Goal: Task Accomplishment & Management: Manage account settings

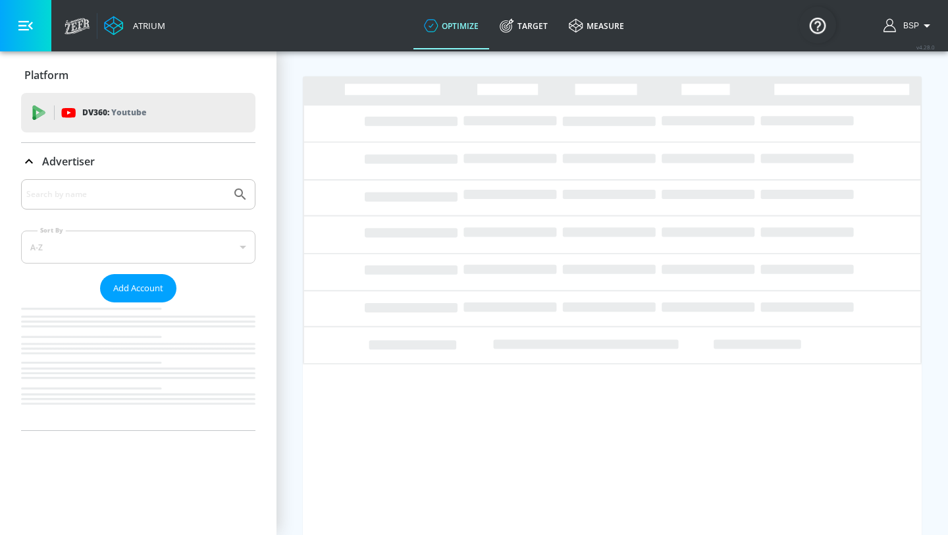
click at [143, 193] on input "Search by name" at bounding box center [125, 194] width 199 height 17
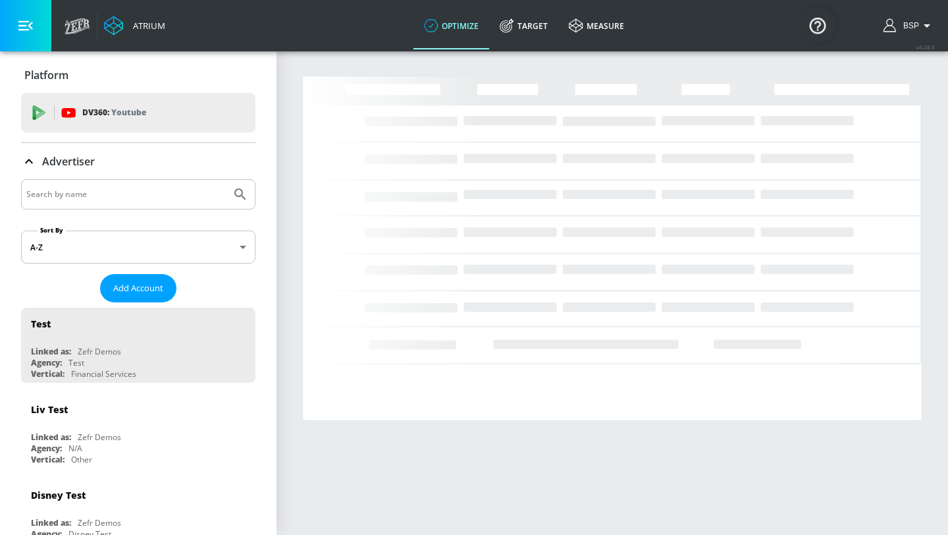
click at [143, 192] on input "Search by name" at bounding box center [125, 194] width 199 height 17
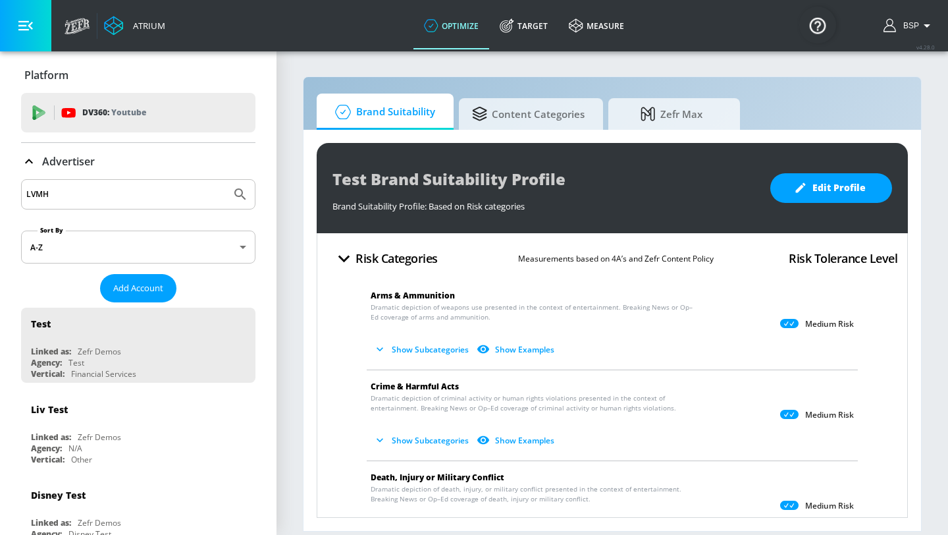
type input "LVMH"
click at [226, 180] on button "Submit Search" at bounding box center [240, 194] width 29 height 29
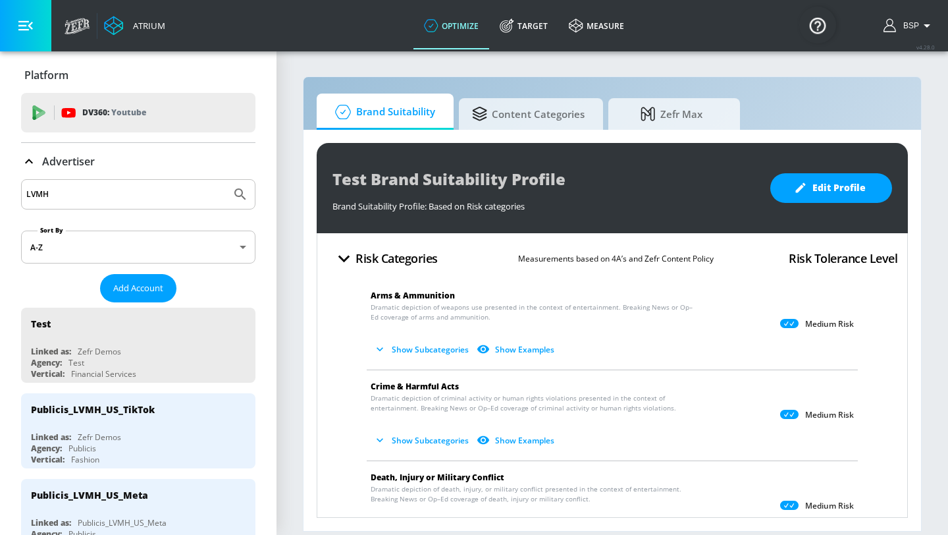
scroll to position [33, 0]
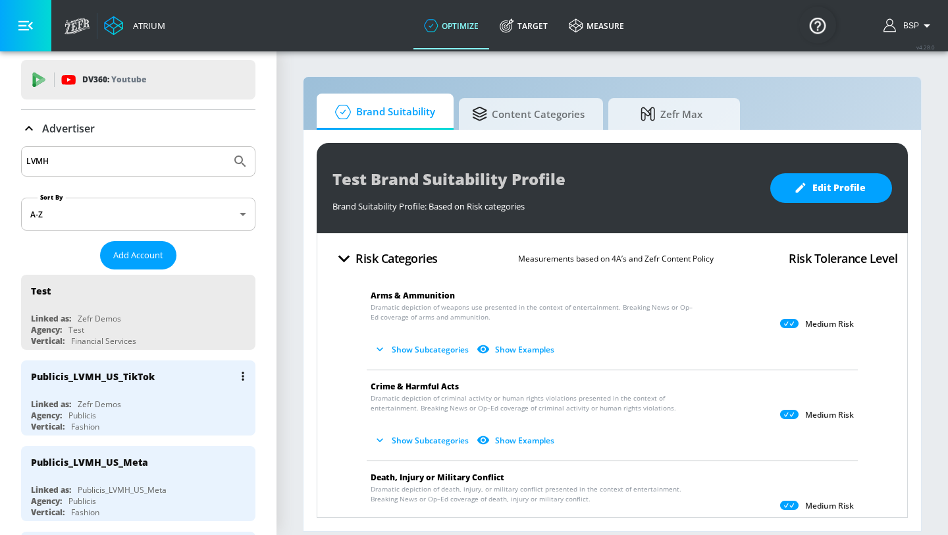
click at [162, 386] on div "Publicis_LVMH_US_TikTok" at bounding box center [141, 376] width 221 height 32
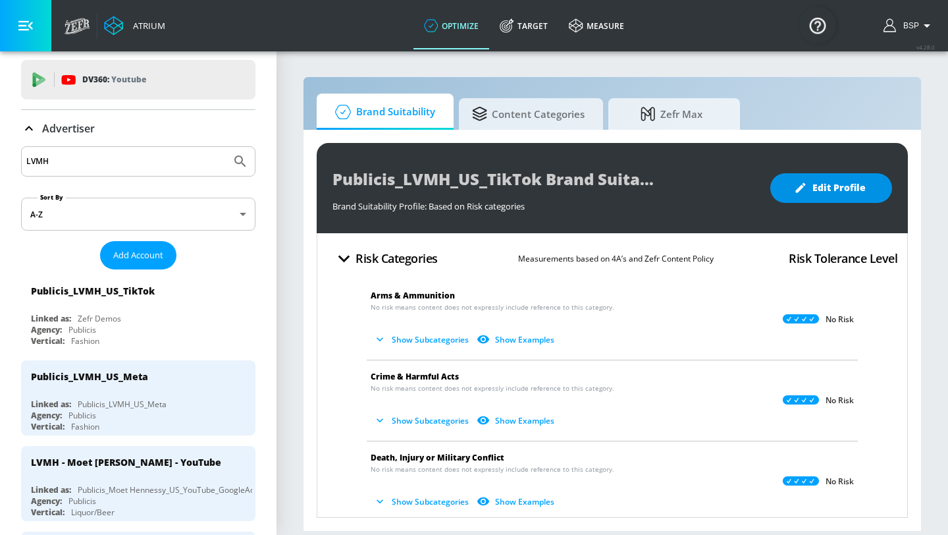
click at [840, 188] on span "Edit Profile" at bounding box center [831, 188] width 69 height 16
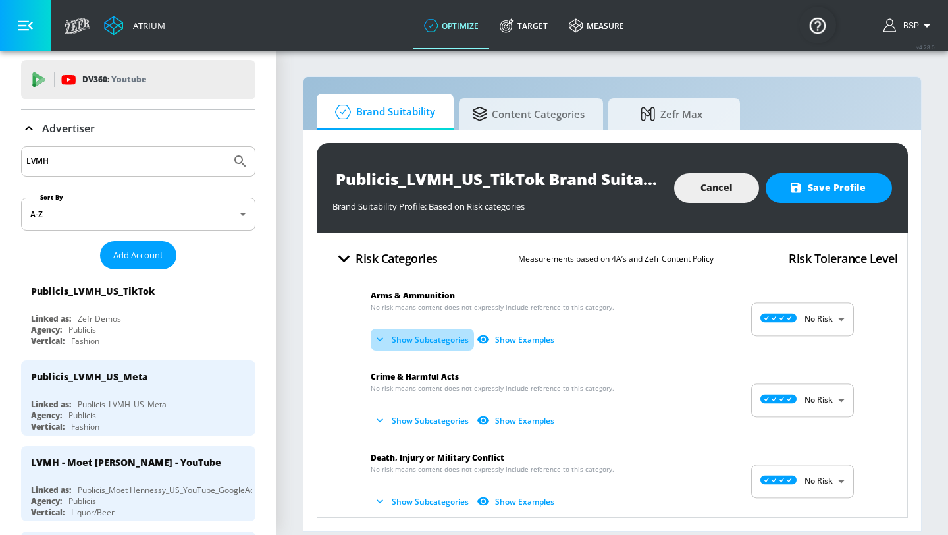
click at [427, 340] on button "Show Subcategories" at bounding box center [422, 339] width 103 height 22
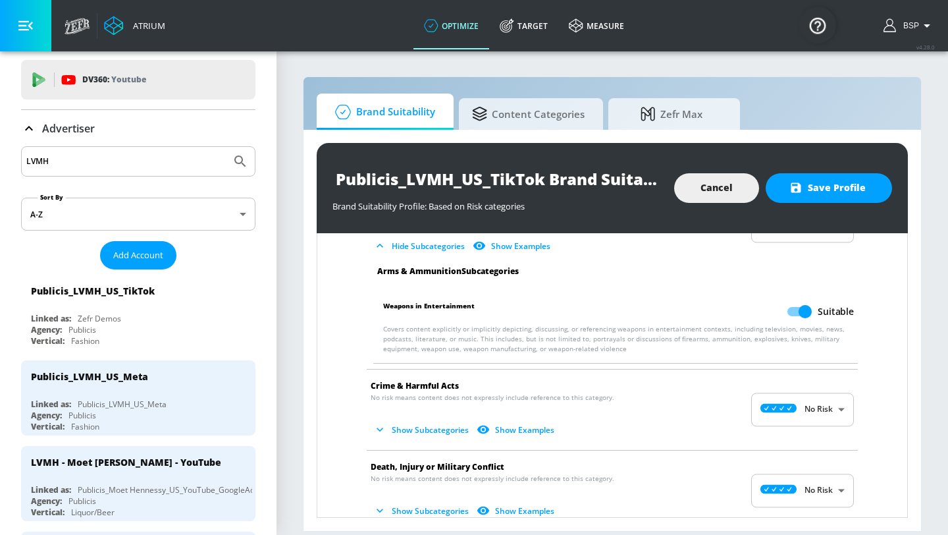
scroll to position [110, 0]
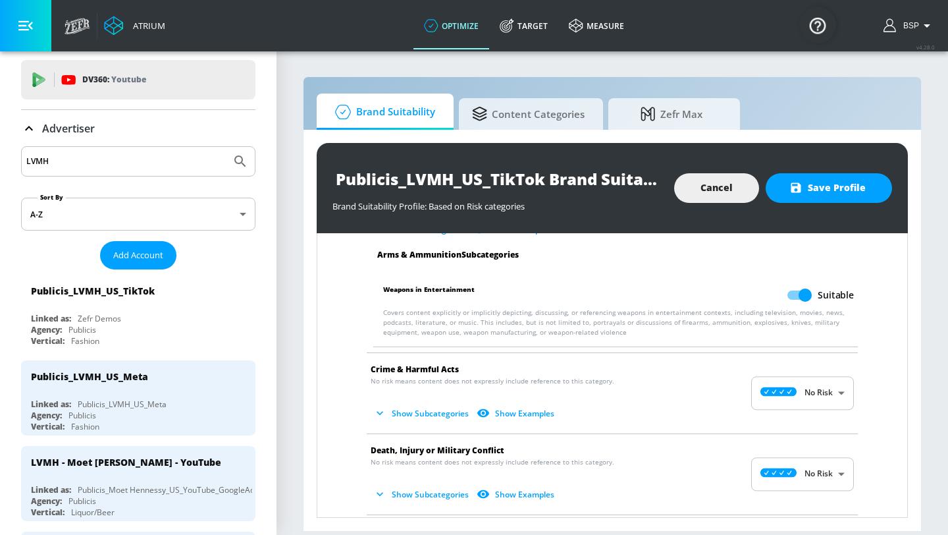
click at [412, 414] on button "Show Subcategories" at bounding box center [422, 413] width 103 height 22
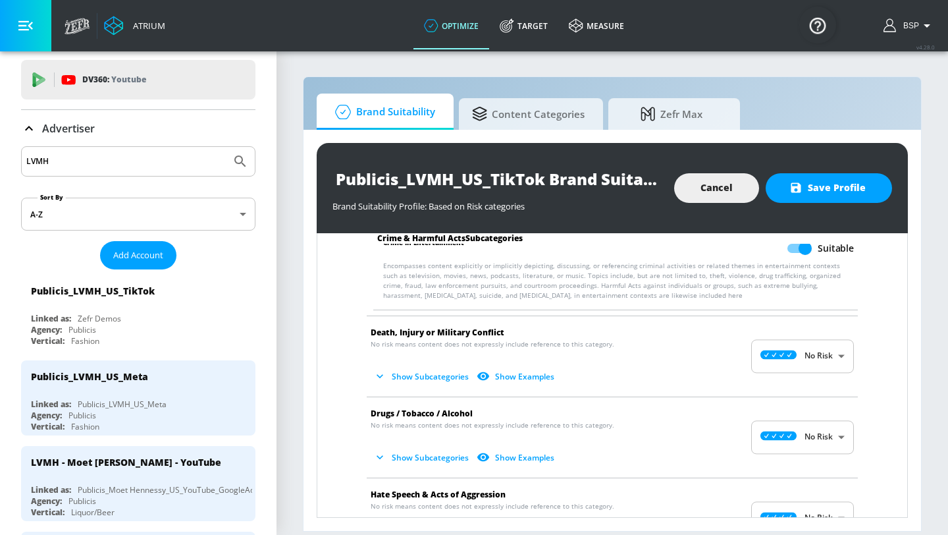
scroll to position [342, 0]
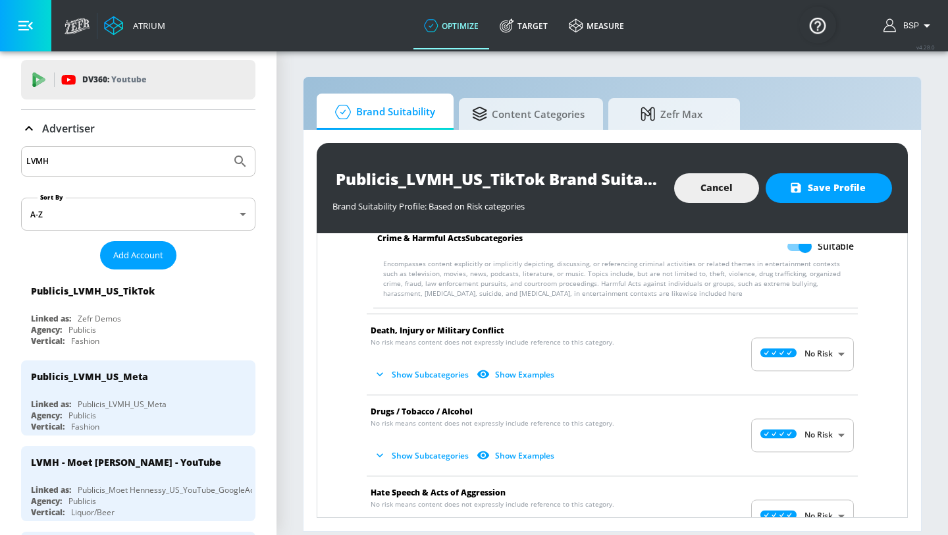
click at [416, 371] on button "Show Subcategories" at bounding box center [422, 374] width 103 height 22
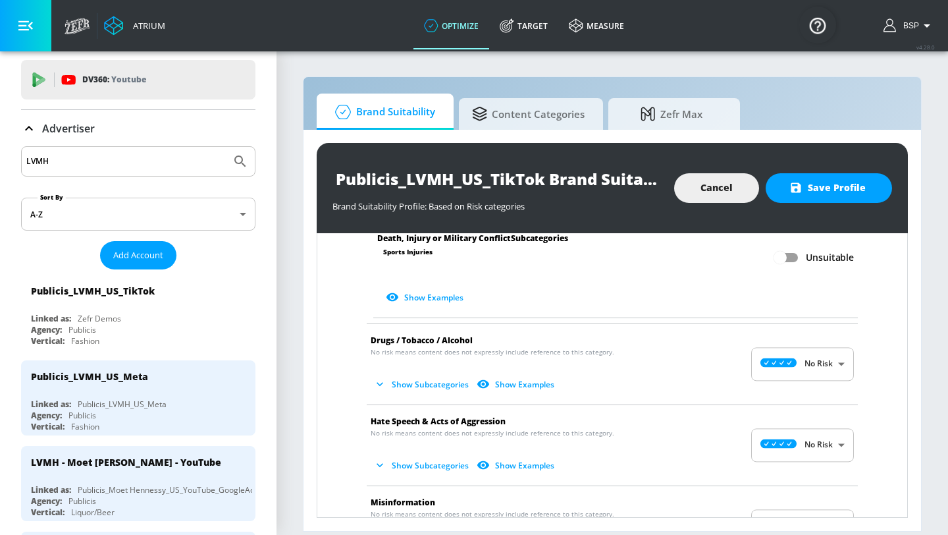
scroll to position [825, 0]
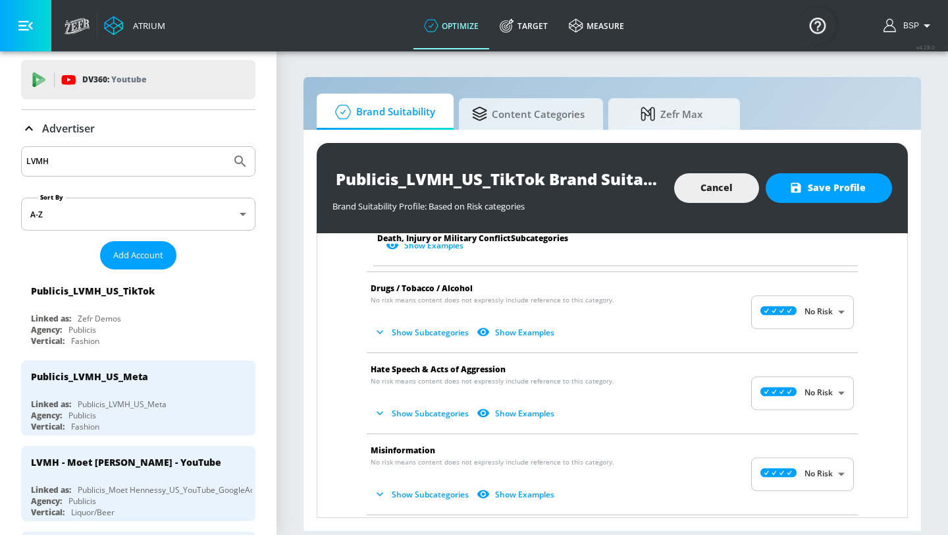
click at [410, 336] on button "Show Subcategories" at bounding box center [422, 332] width 103 height 22
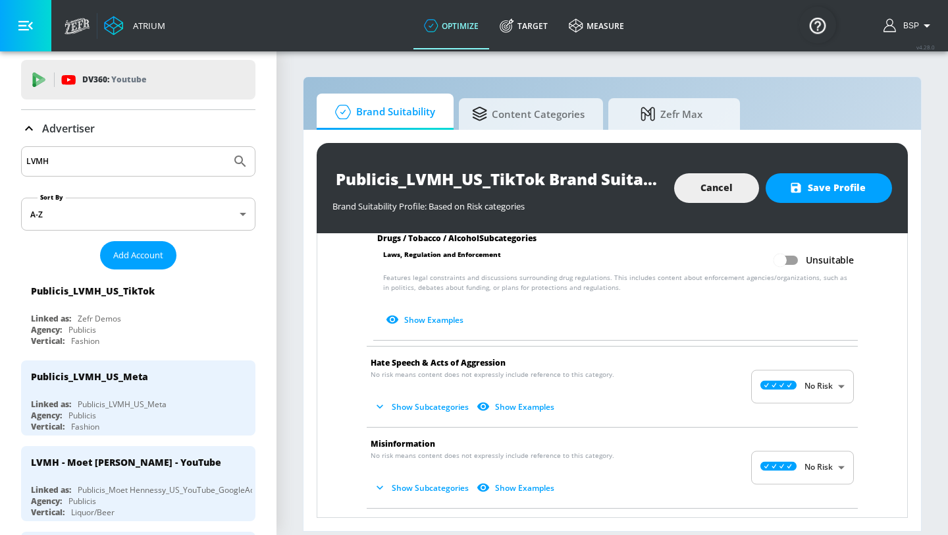
scroll to position [1169, 0]
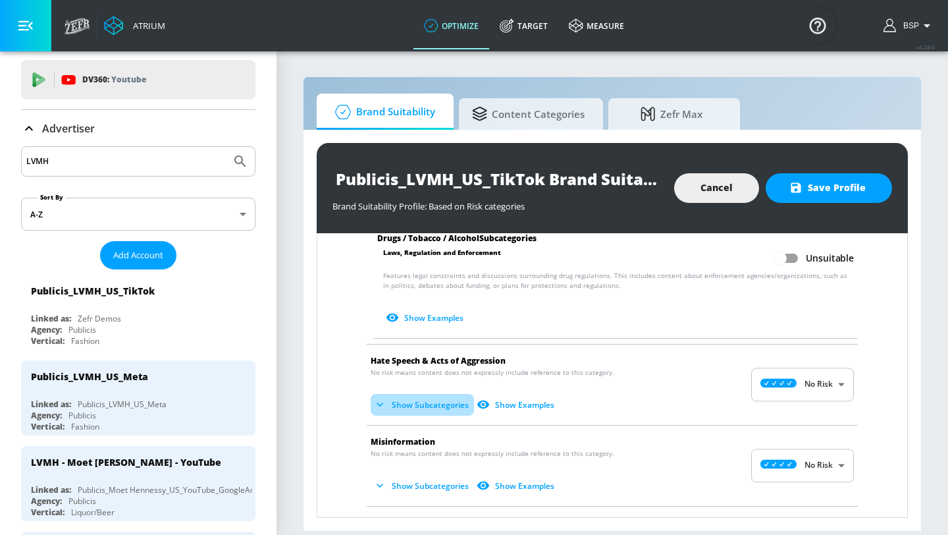
click at [409, 403] on button "Show Subcategories" at bounding box center [422, 405] width 103 height 22
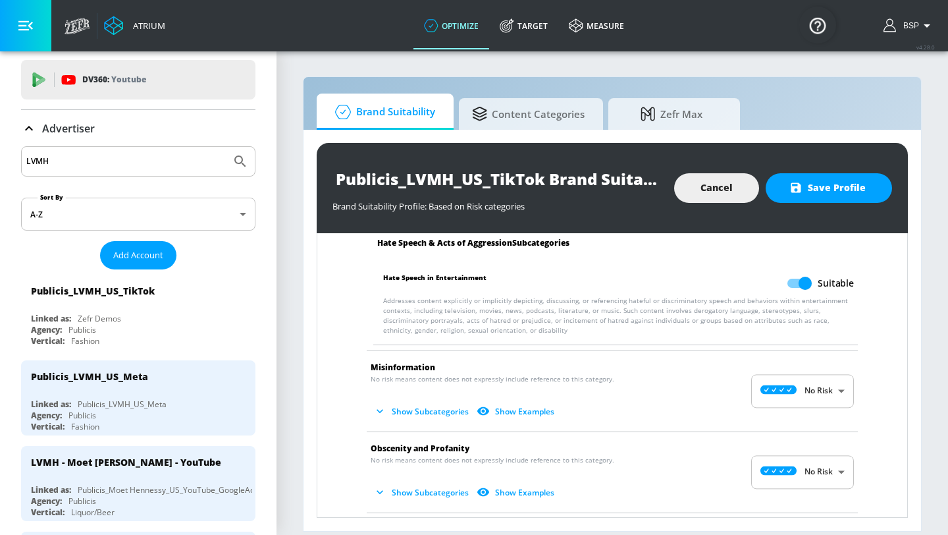
scroll to position [1369, 0]
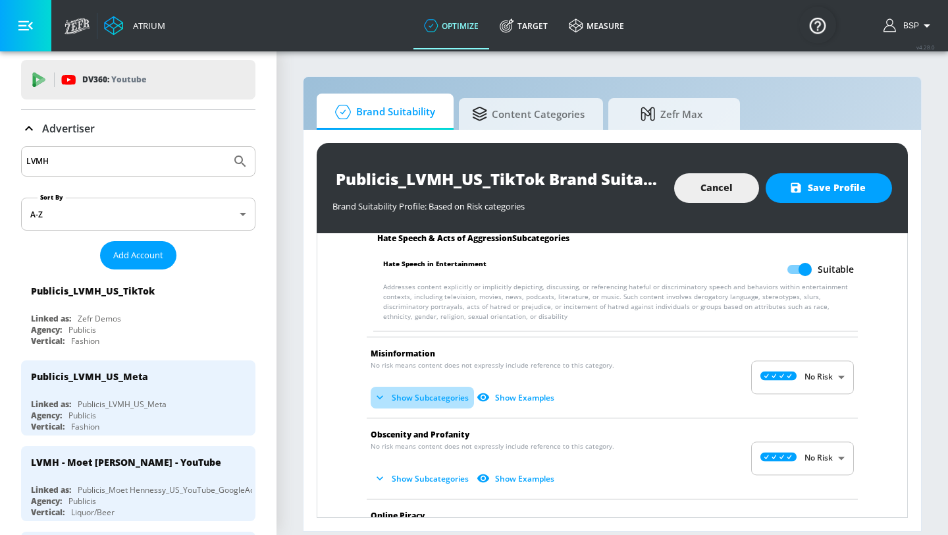
click at [444, 399] on button "Show Subcategories" at bounding box center [422, 397] width 103 height 22
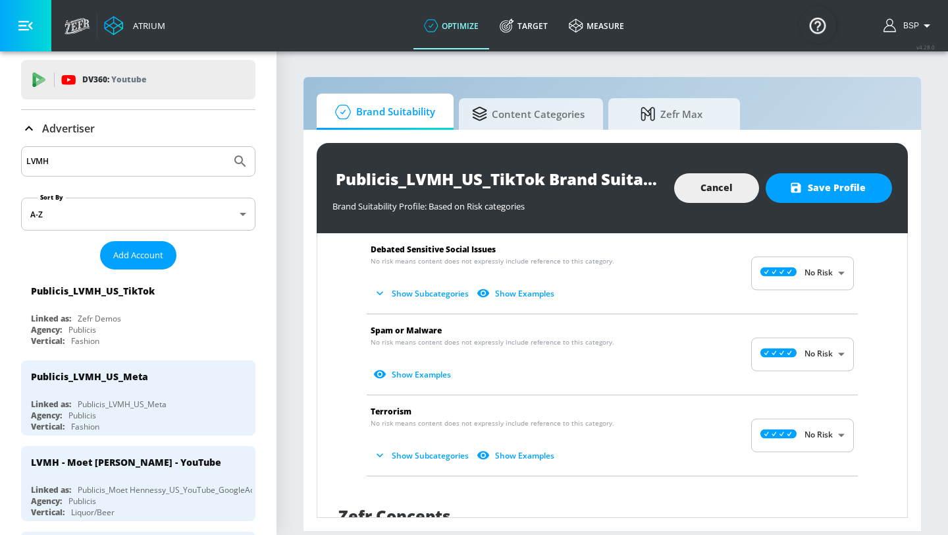
scroll to position [1891, 0]
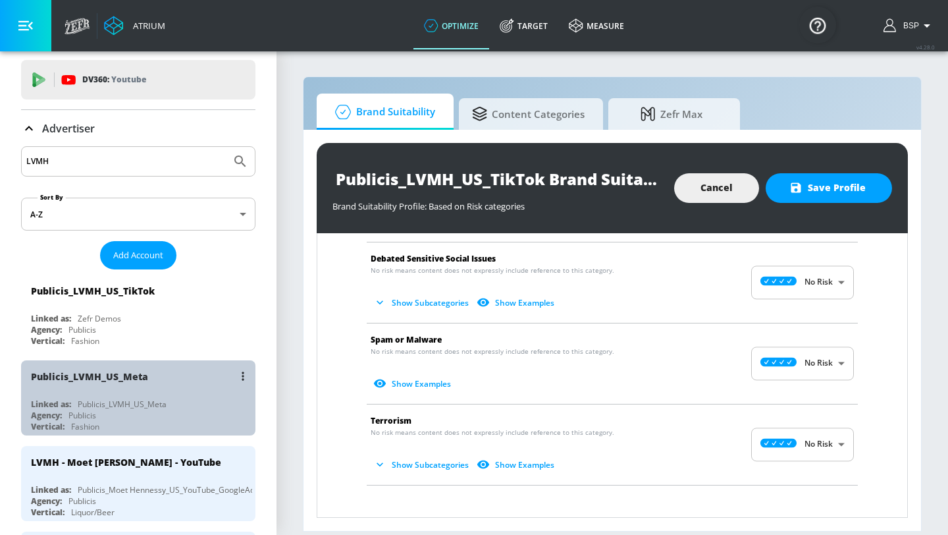
click at [178, 381] on div "Publicis_LVMH_US_Meta" at bounding box center [141, 376] width 221 height 32
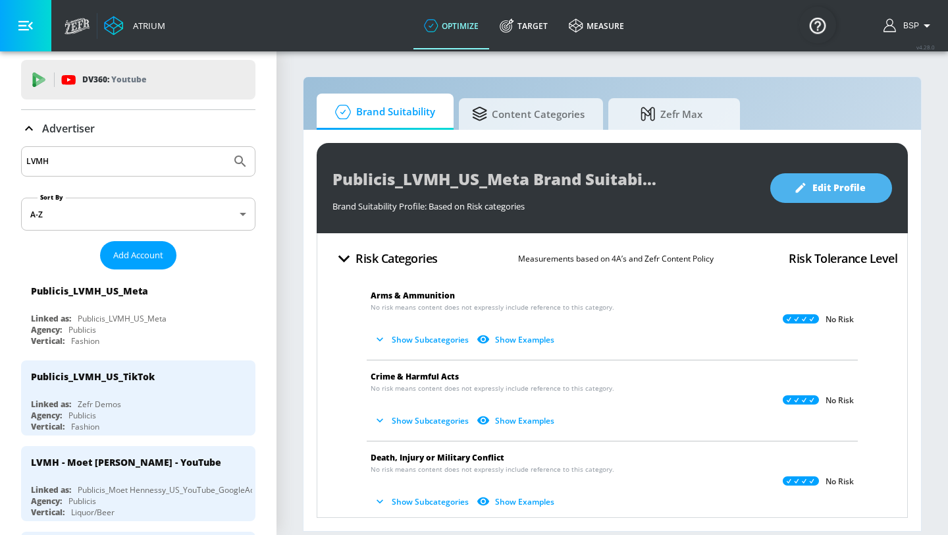
click at [821, 196] on button "Edit Profile" at bounding box center [831, 188] width 122 height 30
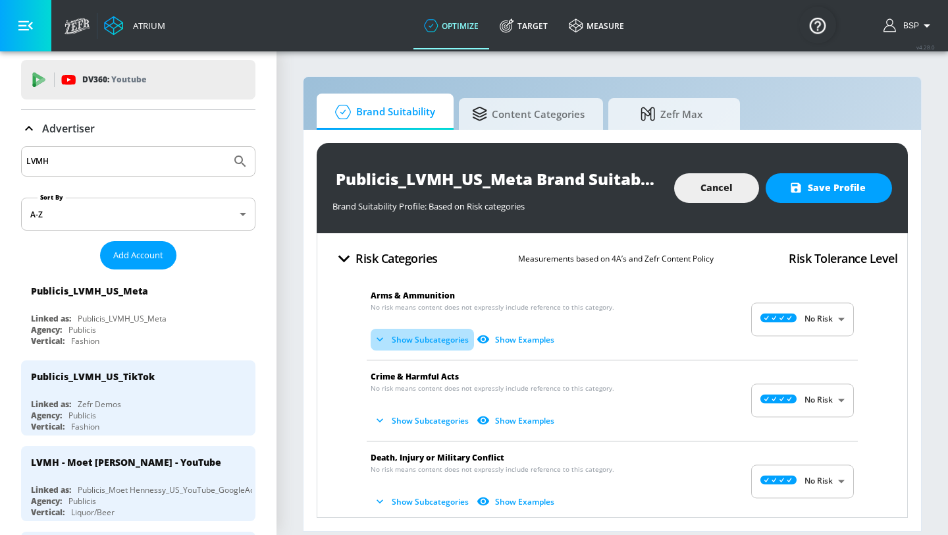
click at [424, 344] on button "Show Subcategories" at bounding box center [422, 339] width 103 height 22
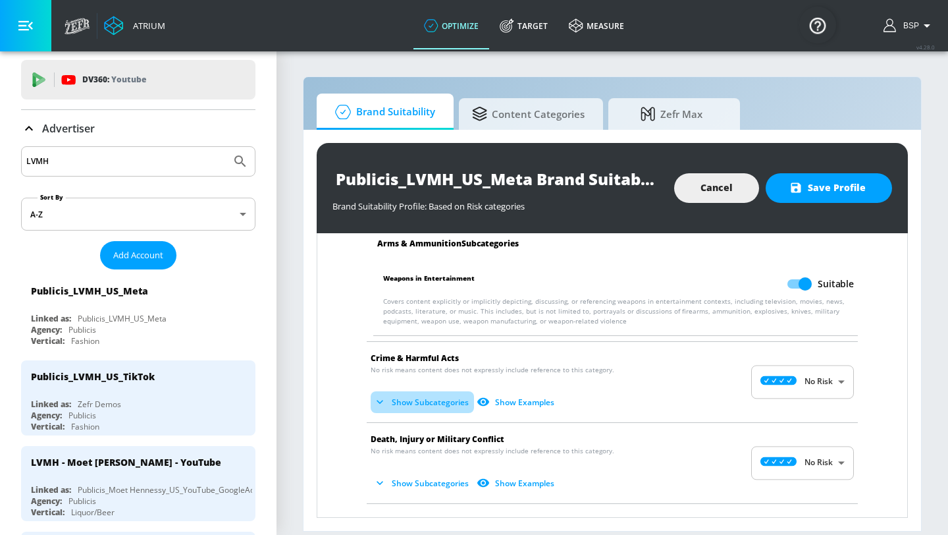
click at [413, 404] on button "Show Subcategories" at bounding box center [422, 402] width 103 height 22
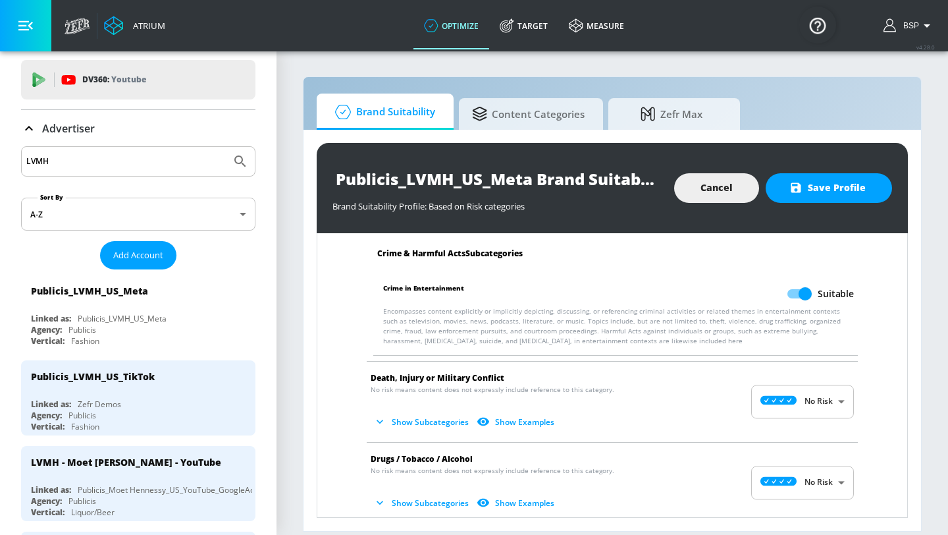
click at [413, 428] on button "Show Subcategories" at bounding box center [422, 422] width 103 height 22
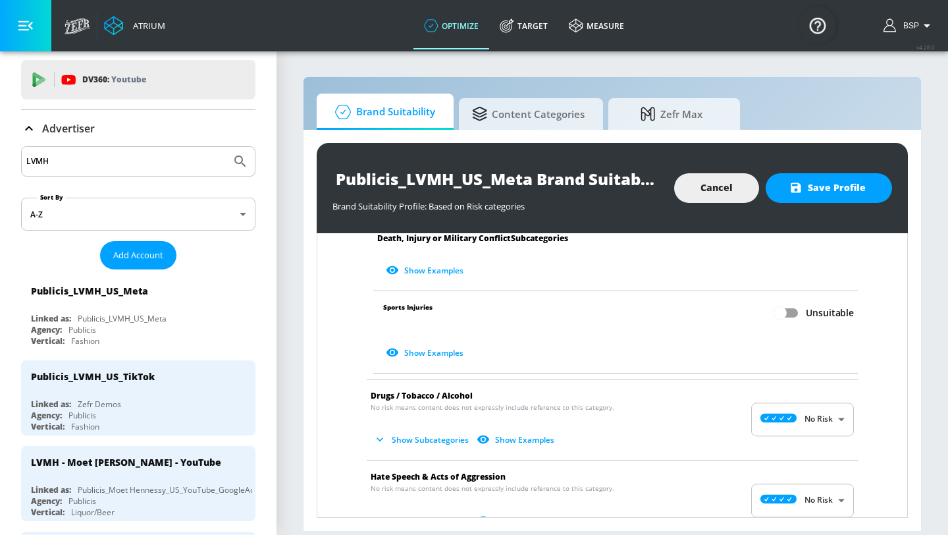
scroll to position [722, 0]
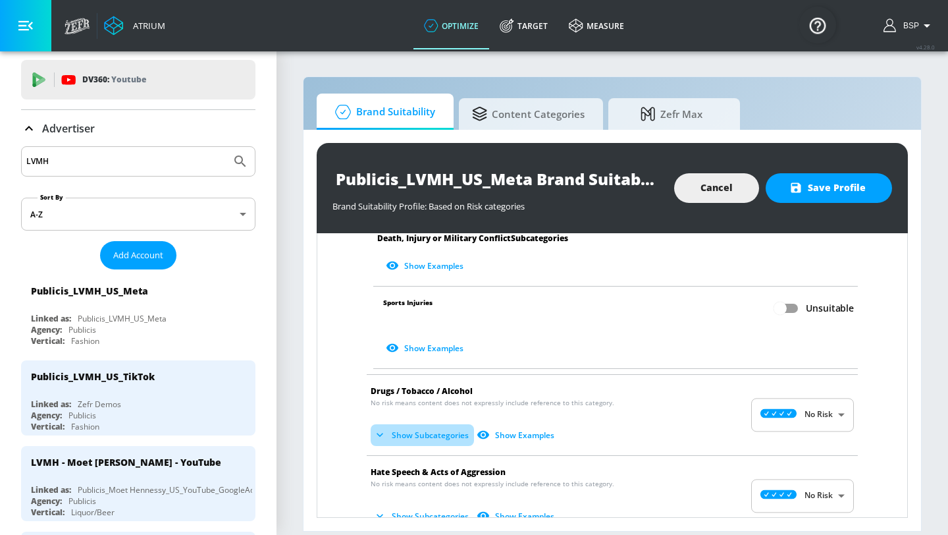
click at [408, 429] on button "Show Subcategories" at bounding box center [422, 435] width 103 height 22
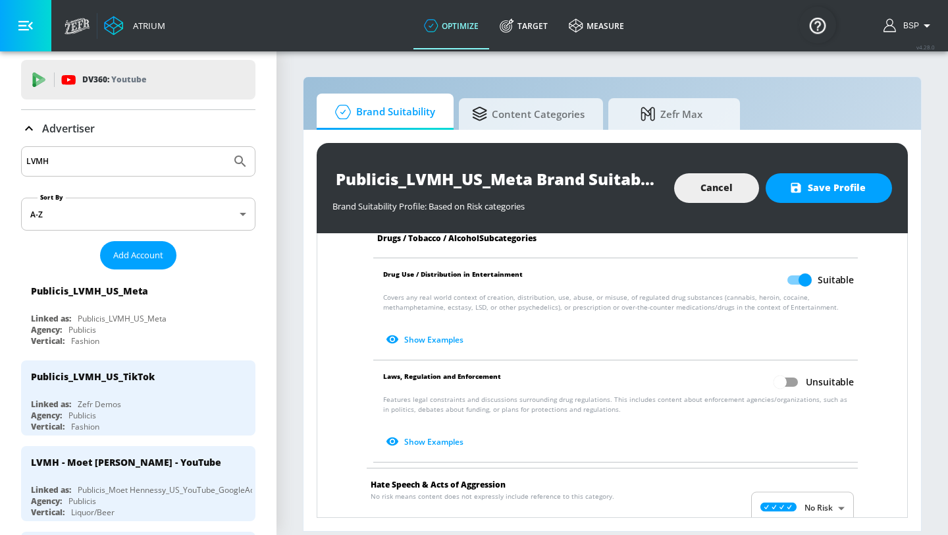
scroll to position [1165, 0]
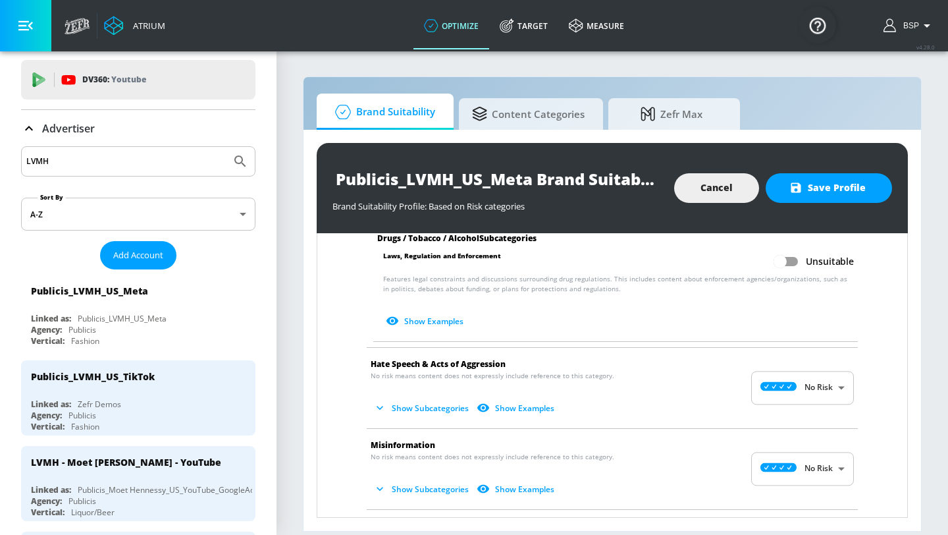
click at [413, 409] on button "Show Subcategories" at bounding box center [422, 408] width 103 height 22
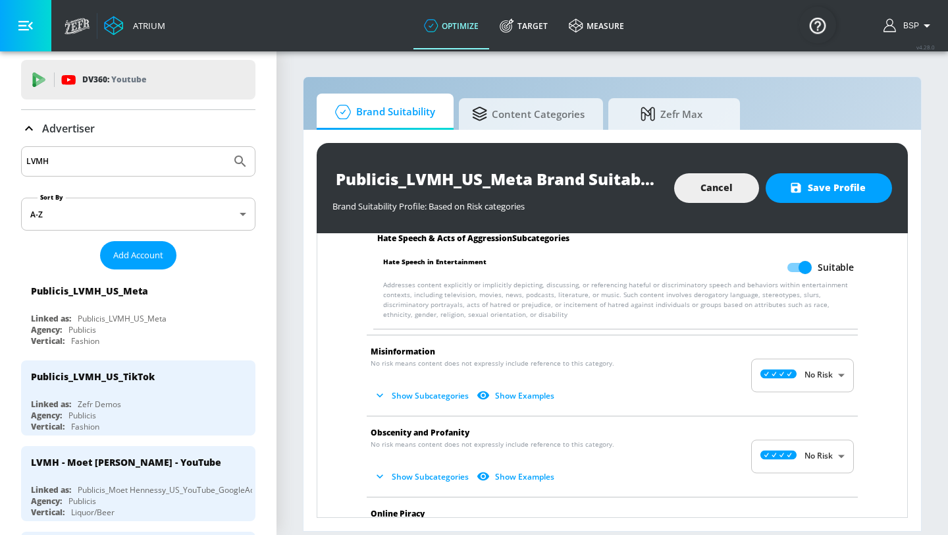
scroll to position [1373, 0]
click at [414, 395] on button "Show Subcategories" at bounding box center [422, 394] width 103 height 22
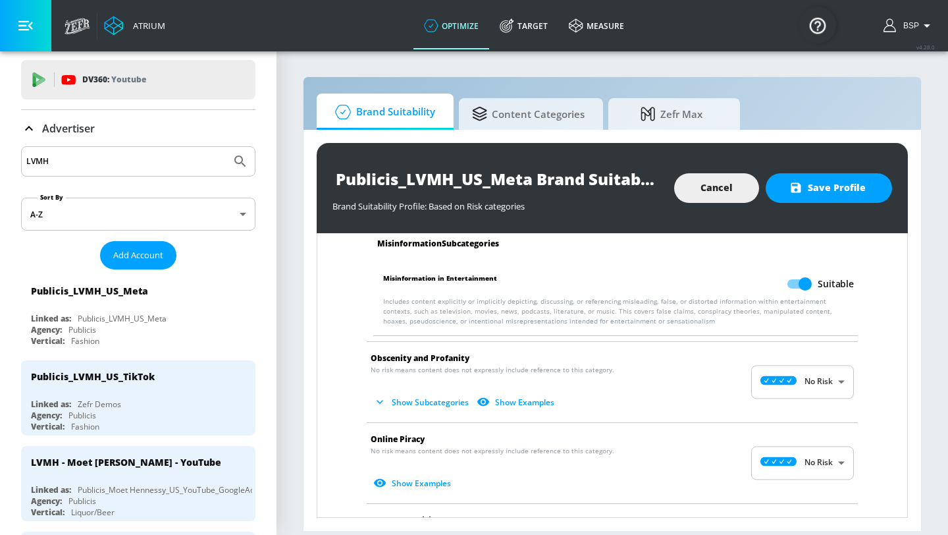
click at [415, 394] on button "Show Subcategories" at bounding box center [422, 402] width 103 height 22
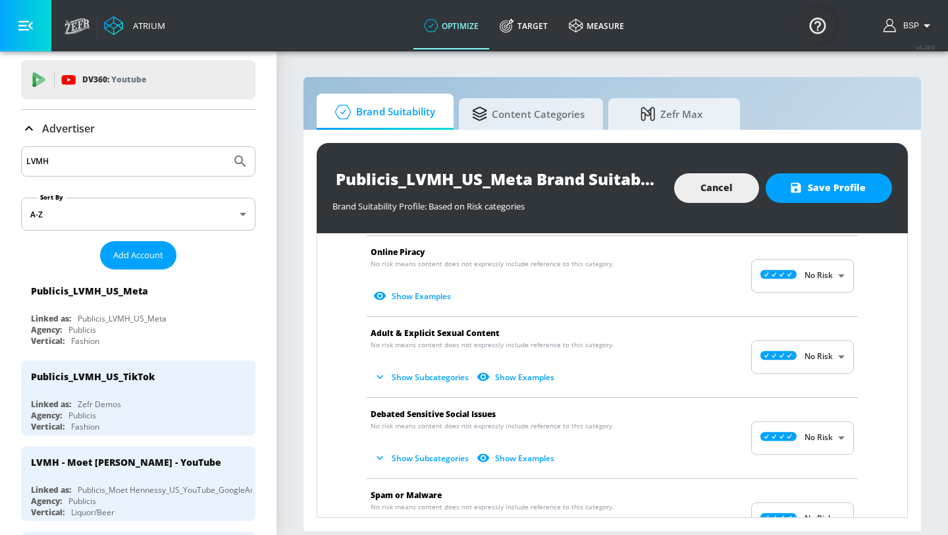
scroll to position [1839, 0]
click at [422, 371] on button "Show Subcategories" at bounding box center [422, 376] width 103 height 22
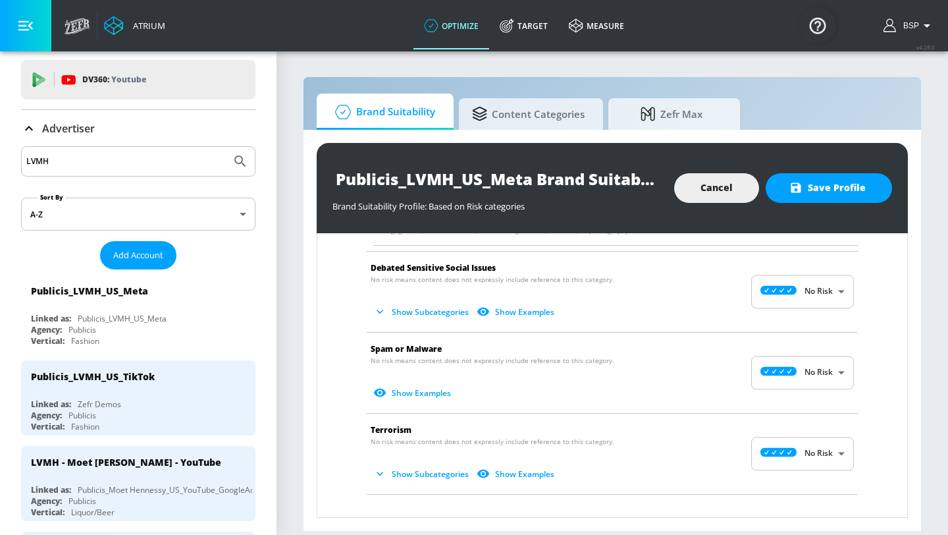
scroll to position [2086, 0]
click at [415, 306] on button "Show Subcategories" at bounding box center [422, 313] width 103 height 22
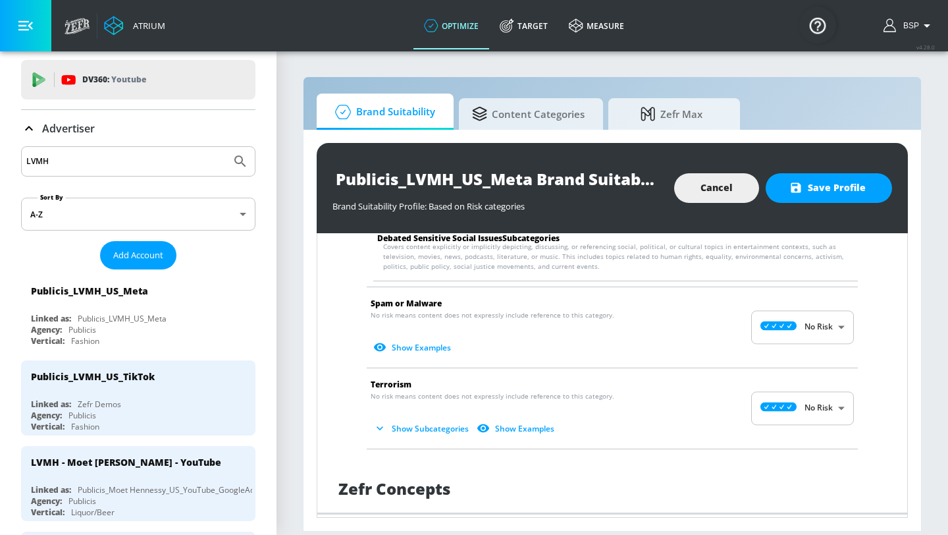
scroll to position [2236, 0]
click at [413, 425] on button "Show Subcategories" at bounding box center [422, 427] width 103 height 22
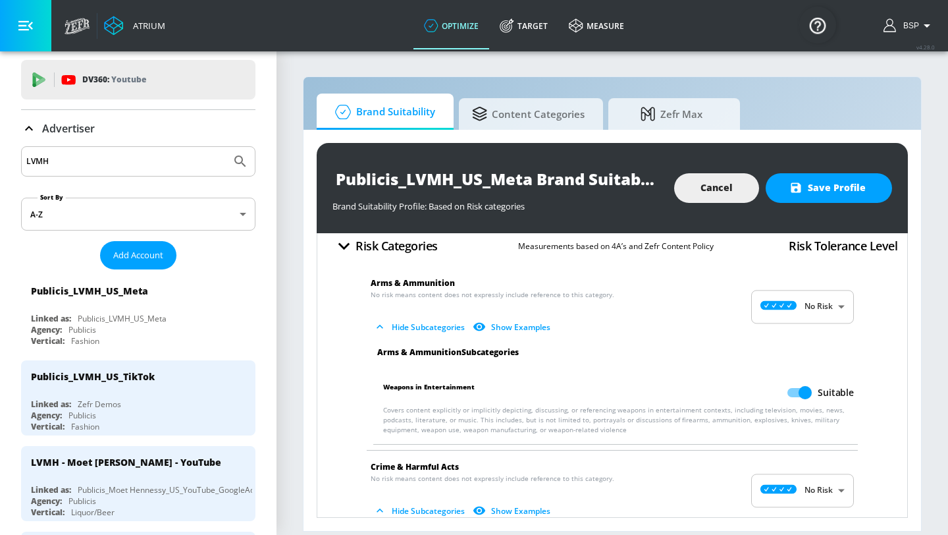
scroll to position [0, 0]
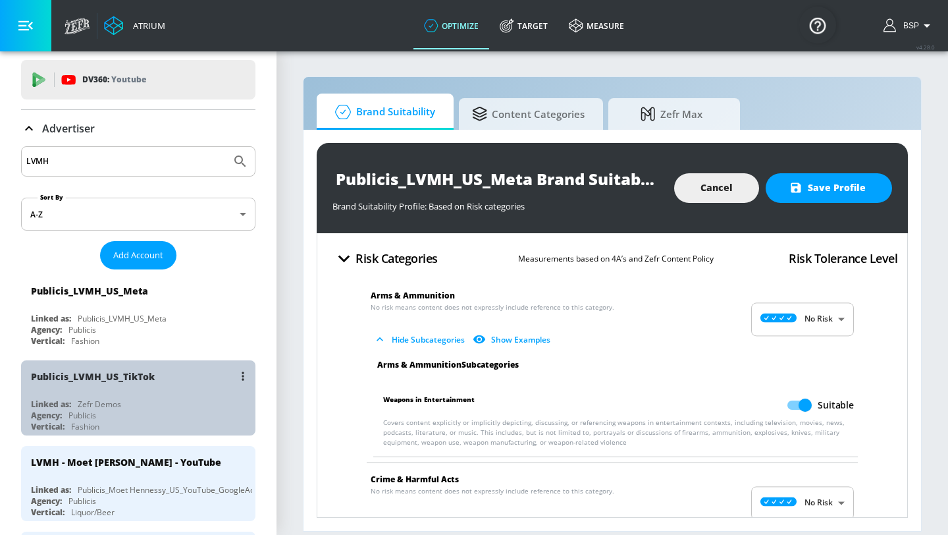
click at [163, 385] on div "Publicis_LVMH_US_TikTok" at bounding box center [141, 376] width 221 height 32
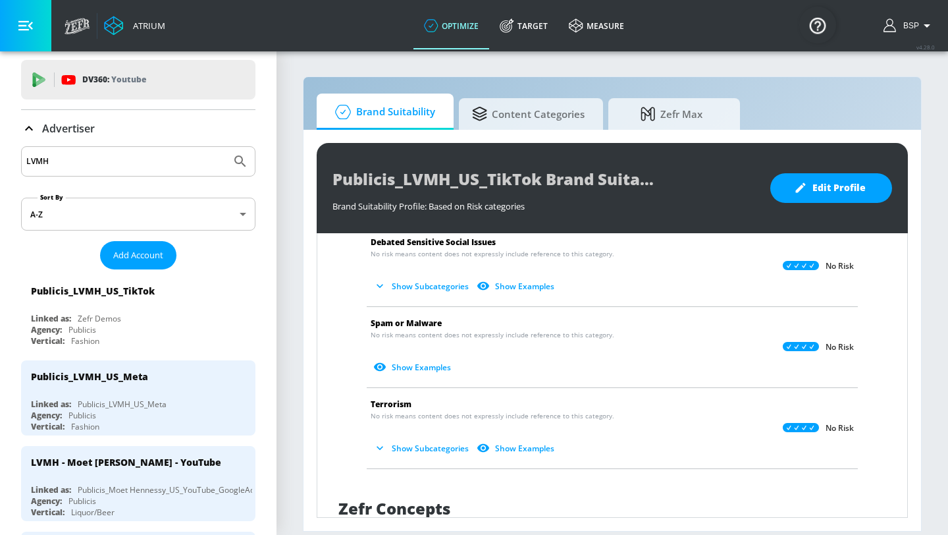
scroll to position [1091, 0]
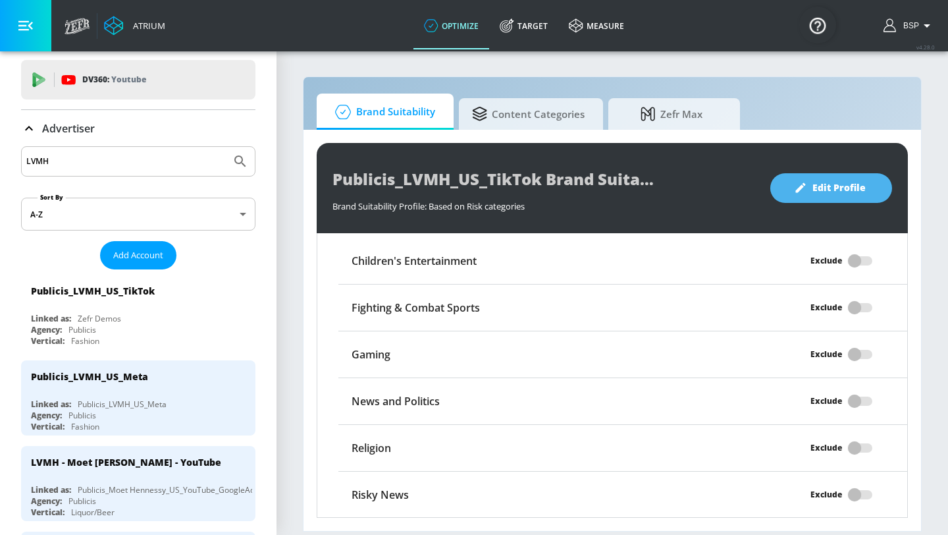
click at [834, 188] on span "Edit Profile" at bounding box center [831, 188] width 69 height 16
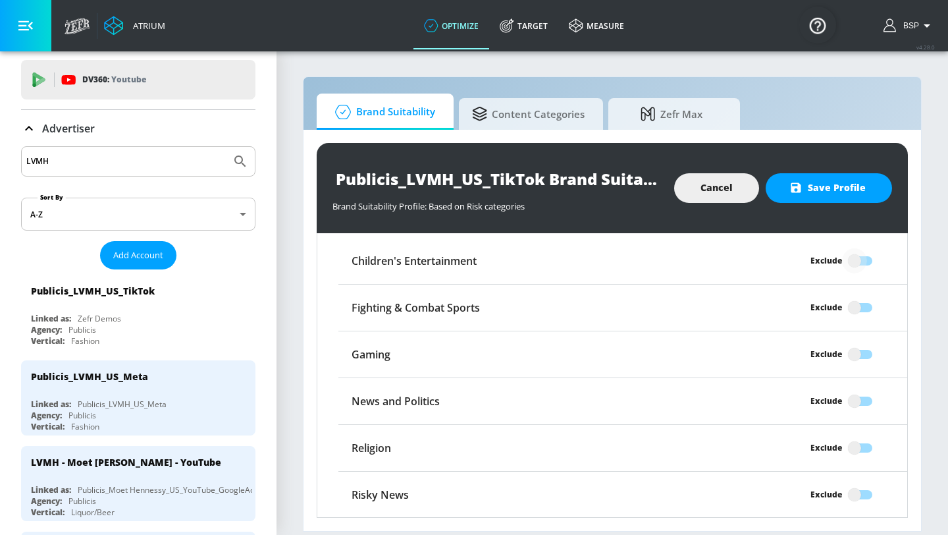
click at [856, 260] on input "Exclude" at bounding box center [854, 260] width 75 height 25
click at [866, 259] on input "Excluded" at bounding box center [870, 260] width 75 height 25
checkbox input "false"
